Goal: Task Accomplishment & Management: Use online tool/utility

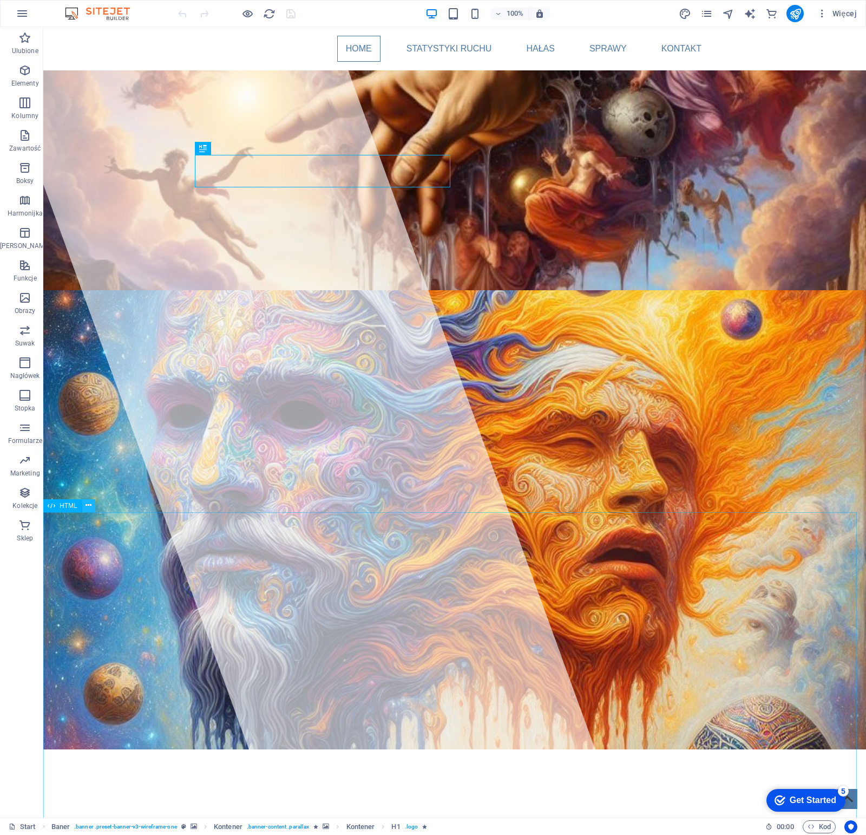
click at [88, 509] on icon at bounding box center [89, 505] width 6 height 11
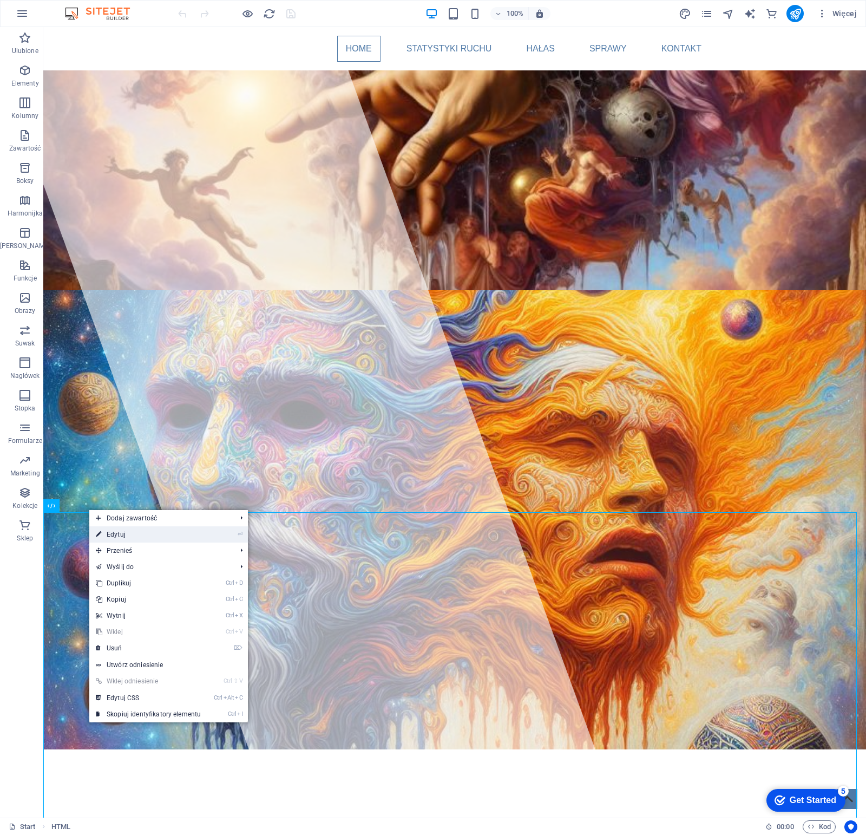
click at [133, 535] on link "⏎ Edytuj" at bounding box center [148, 534] width 118 height 16
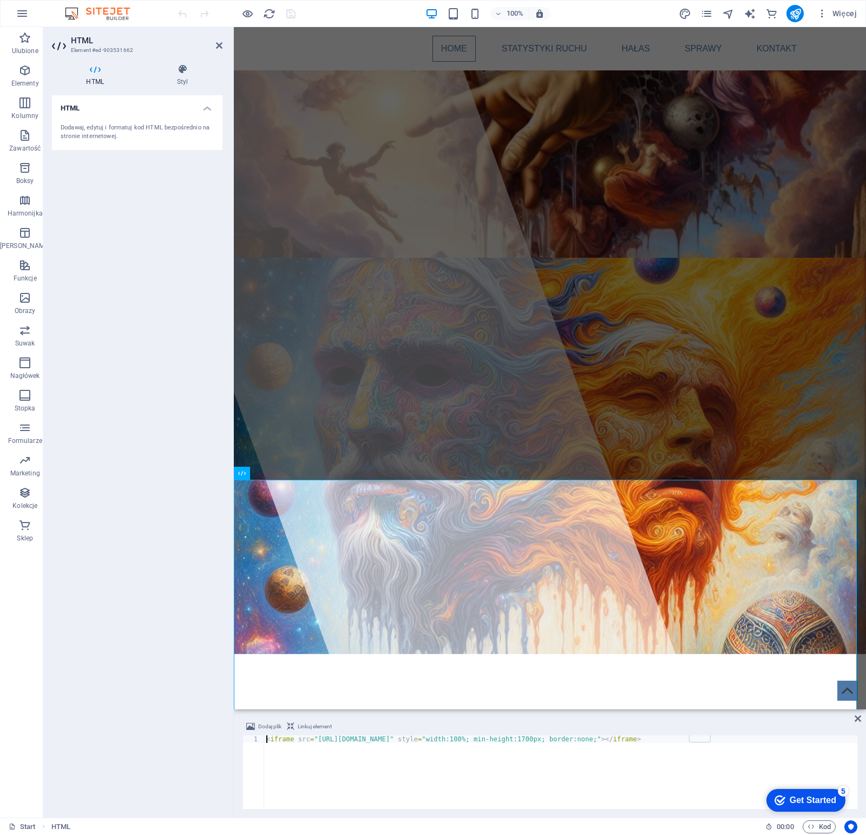
click at [467, 740] on div "< iframe src = "[URL][DOMAIN_NAME]" style = "width:100%; min-height:1700px; bor…" at bounding box center [560, 779] width 593 height 89
type textarea "<iframe src="[URL][DOMAIN_NAME]" style="width:100%; min-height:1700px; border:n…"
drag, startPoint x: 221, startPoint y: 45, endPoint x: 268, endPoint y: 113, distance: 82.9
click at [221, 45] on icon at bounding box center [219, 45] width 6 height 9
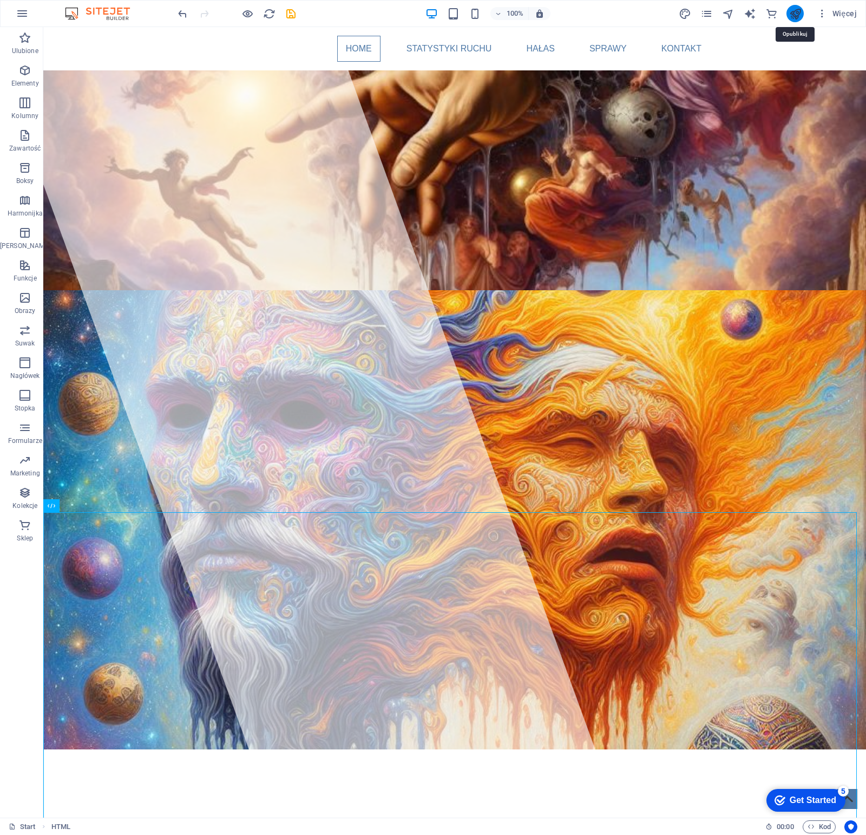
click at [800, 8] on icon "publish" at bounding box center [795, 14] width 12 height 12
click at [794, 17] on icon "publish" at bounding box center [795, 14] width 12 height 12
